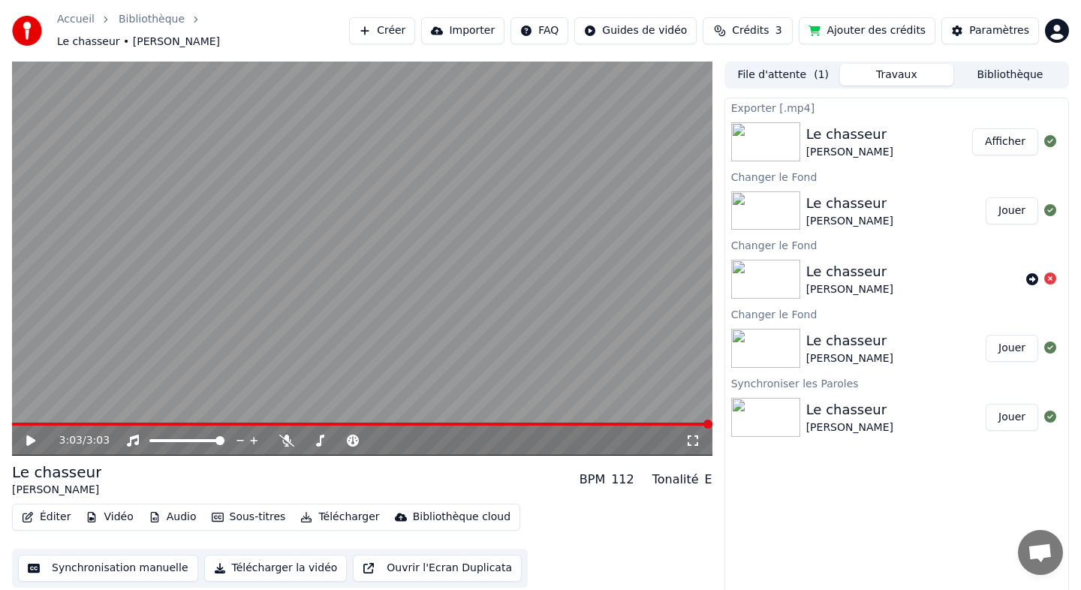
click at [119, 512] on button "Vidéo" at bounding box center [109, 517] width 59 height 21
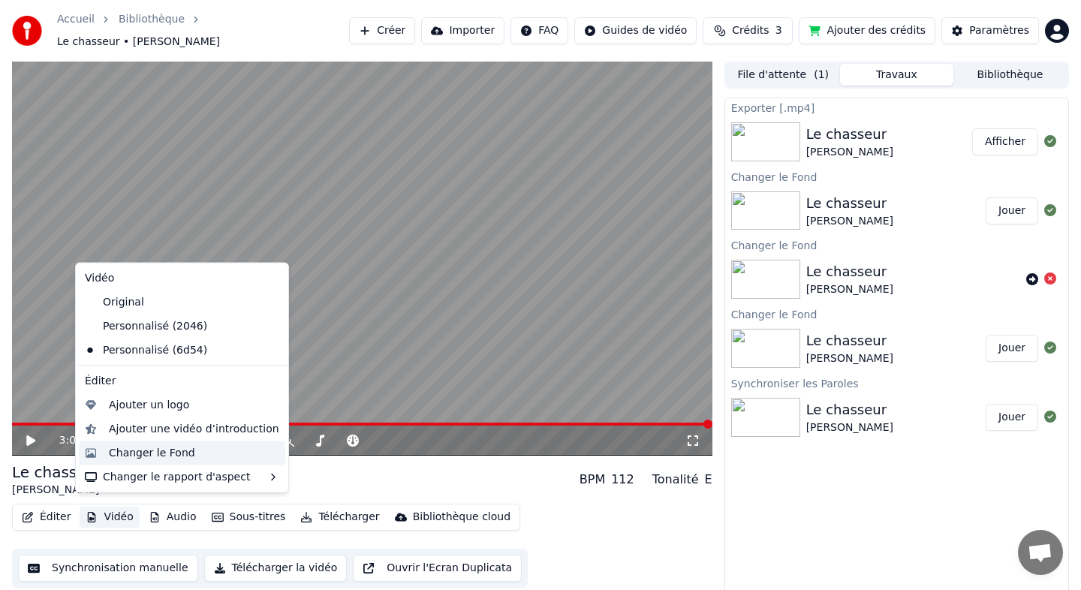
click at [182, 454] on div "Changer le Fond" at bounding box center [152, 452] width 86 height 15
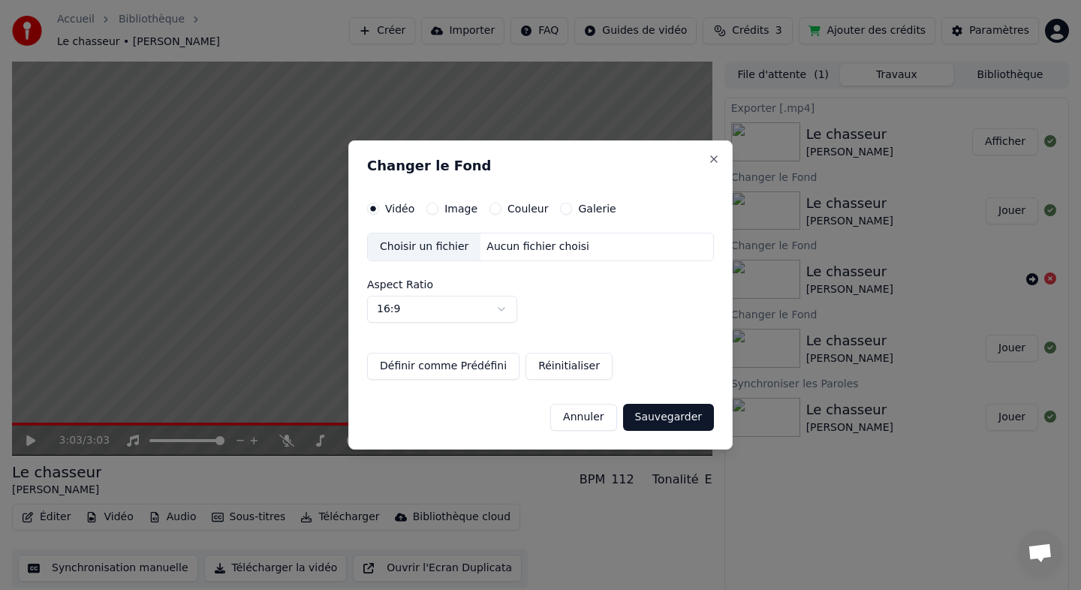
click at [454, 205] on label "Image" at bounding box center [461, 208] width 33 height 11
click at [439, 205] on button "Image" at bounding box center [433, 209] width 12 height 12
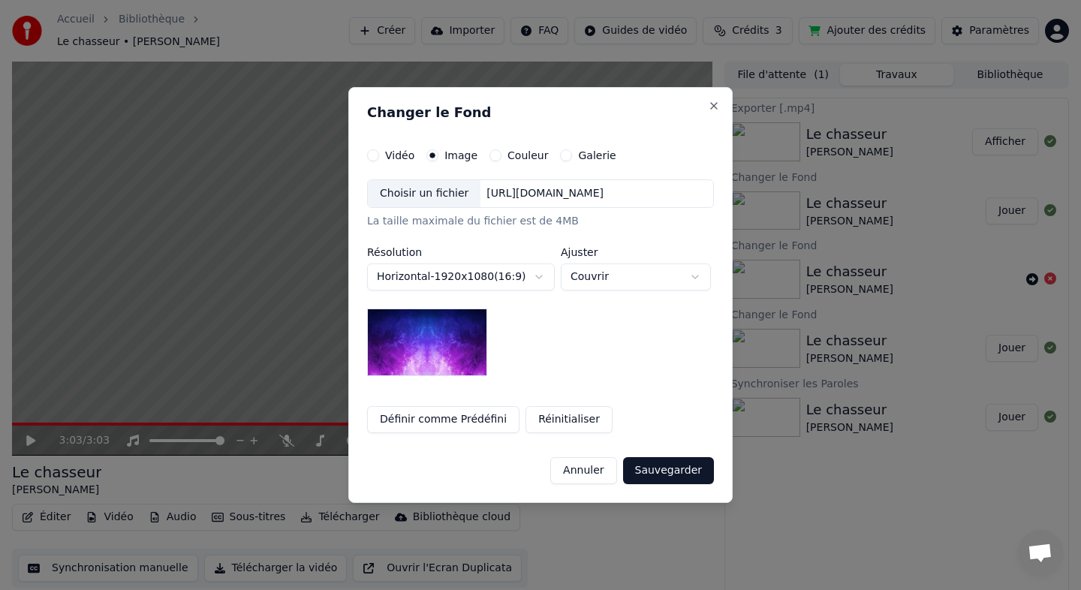
click at [518, 156] on label "Couleur" at bounding box center [528, 155] width 41 height 11
click at [502, 156] on button "Couleur" at bounding box center [496, 155] width 12 height 12
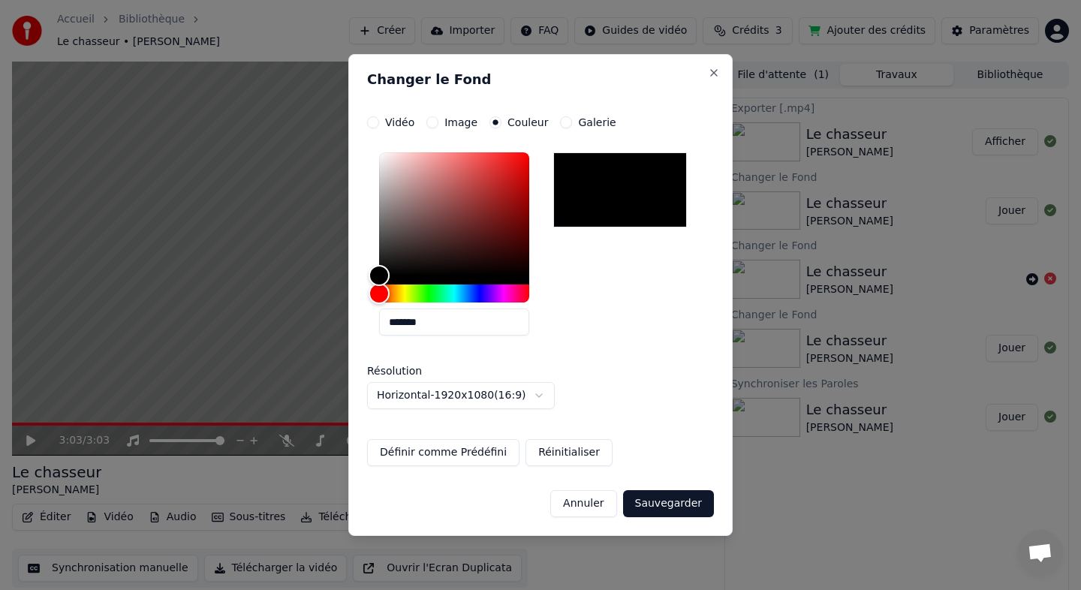
click at [592, 124] on label "Galerie" at bounding box center [597, 122] width 38 height 11
click at [572, 124] on button "Galerie" at bounding box center [566, 122] width 12 height 12
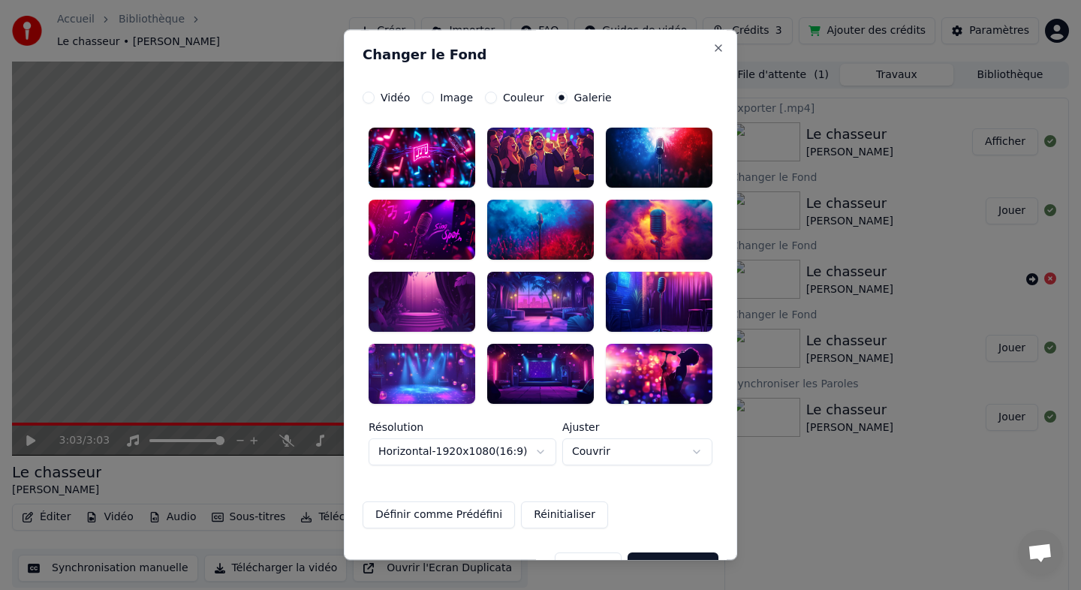
click at [510, 96] on label "Couleur" at bounding box center [523, 97] width 41 height 11
click at [497, 96] on button "Couleur" at bounding box center [491, 98] width 12 height 12
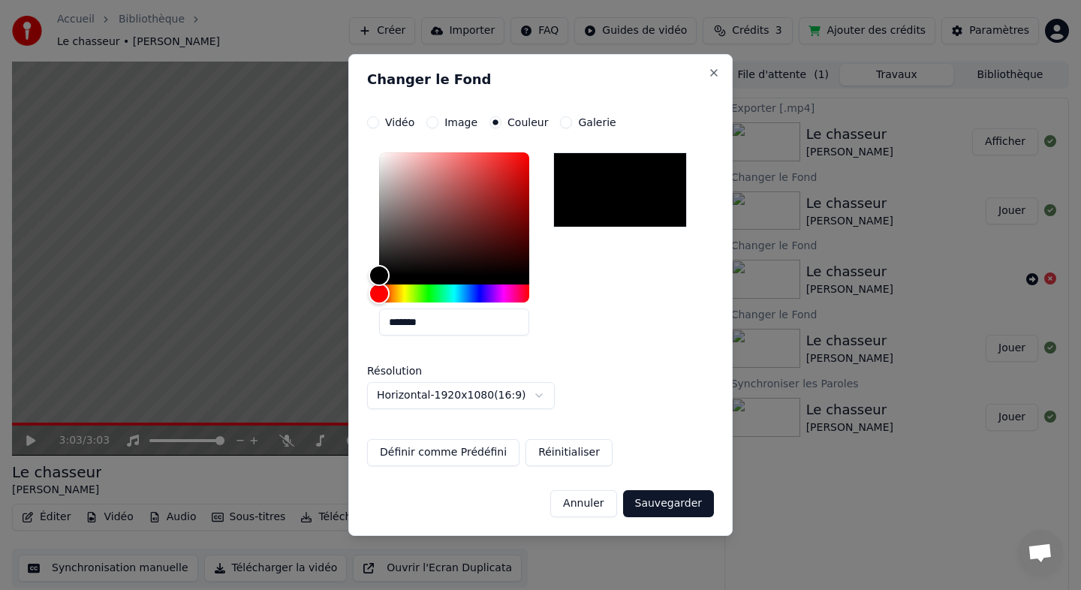
click at [457, 121] on label "Image" at bounding box center [461, 122] width 33 height 11
click at [439, 121] on button "Image" at bounding box center [433, 122] width 12 height 12
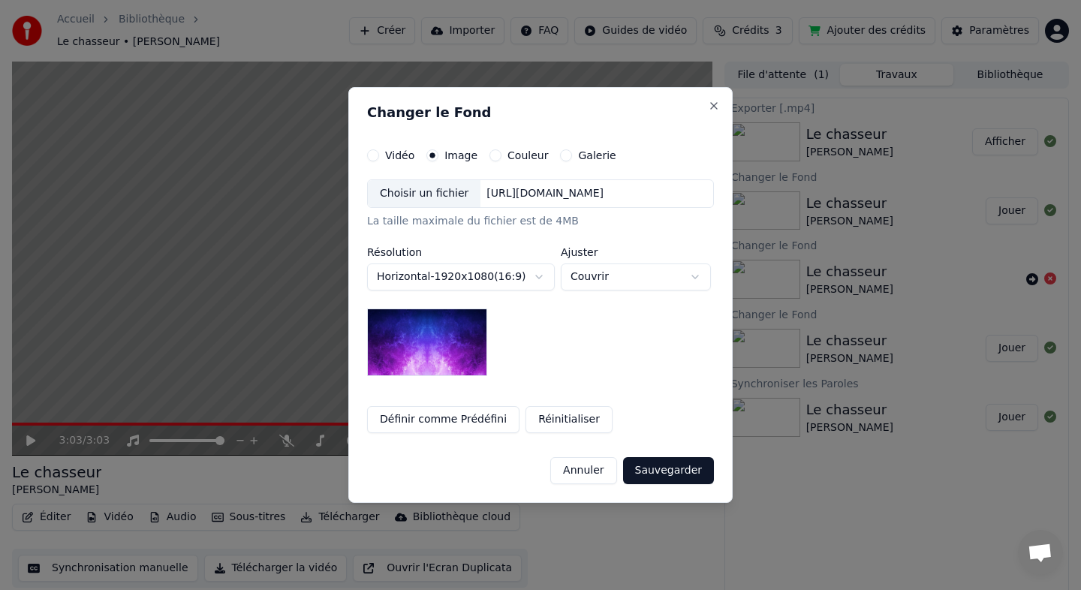
click at [385, 151] on label "Vidéo" at bounding box center [399, 155] width 29 height 11
click at [379, 151] on button "Vidéo" at bounding box center [373, 155] width 12 height 12
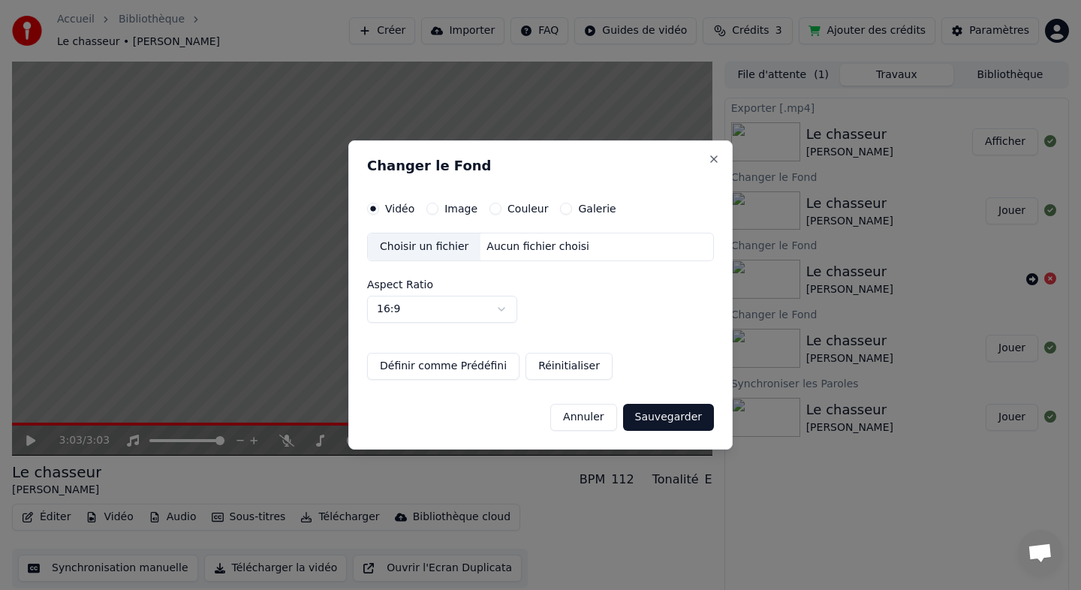
click at [456, 208] on label "Image" at bounding box center [461, 208] width 33 height 11
click at [439, 208] on button "Image" at bounding box center [433, 209] width 12 height 12
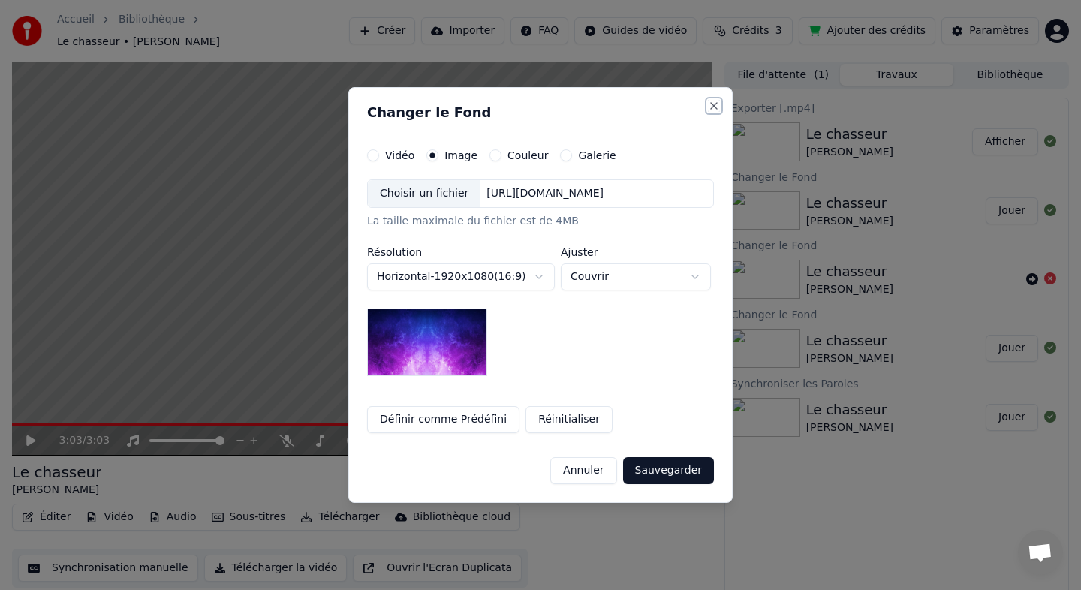
click at [720, 105] on button "Close" at bounding box center [714, 106] width 12 height 12
